Goal: Complete application form

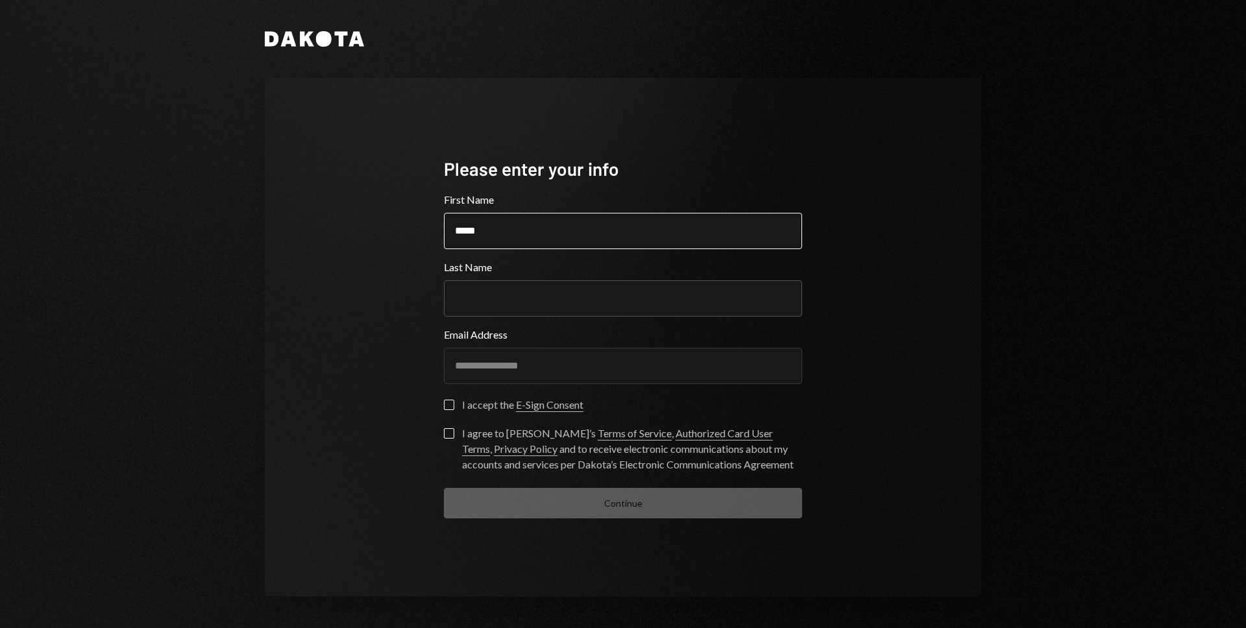
type input "*****"
type button "on"
click at [452, 405] on button "on" at bounding box center [449, 405] width 10 height 10
click at [449, 430] on button "I agree to [PERSON_NAME]’s Terms of Service , Authorized Card User Terms , Priv…" at bounding box center [449, 433] width 10 height 10
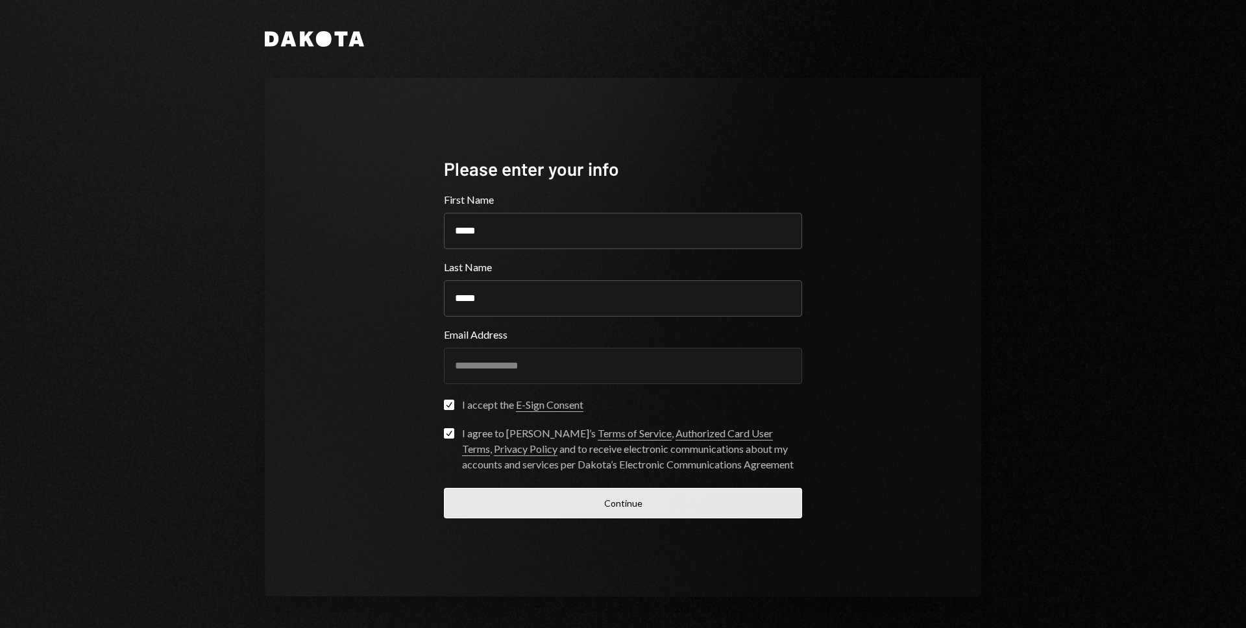
click at [597, 498] on button "Continue" at bounding box center [623, 503] width 358 height 31
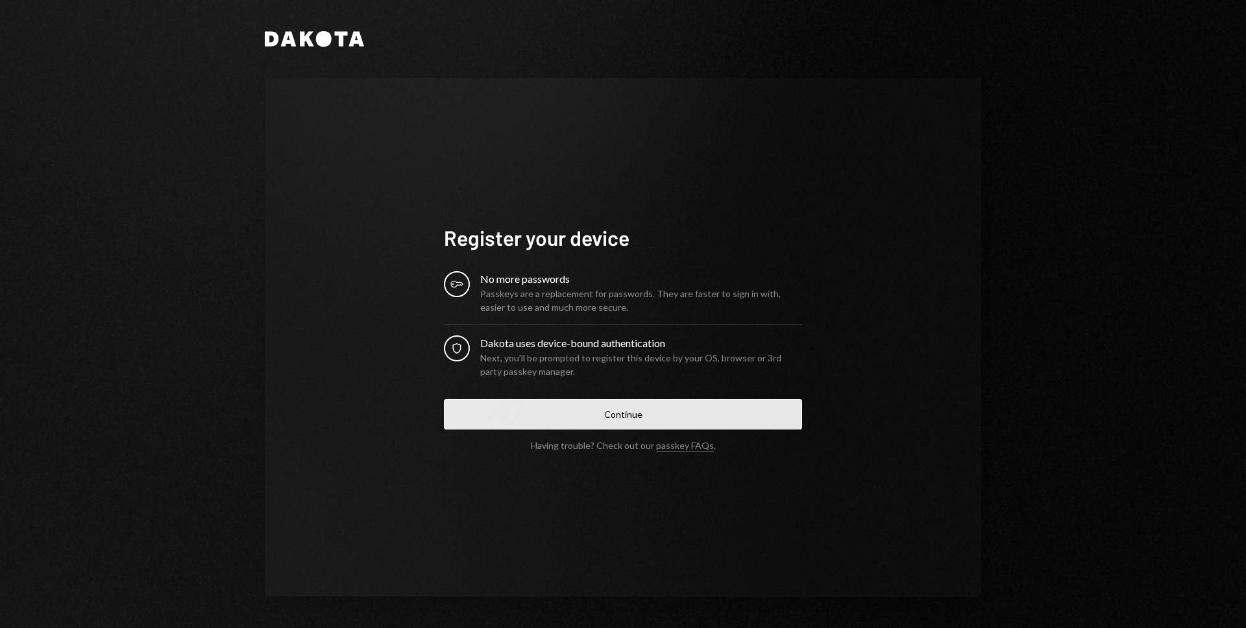
click at [602, 411] on button "Continue" at bounding box center [623, 414] width 358 height 31
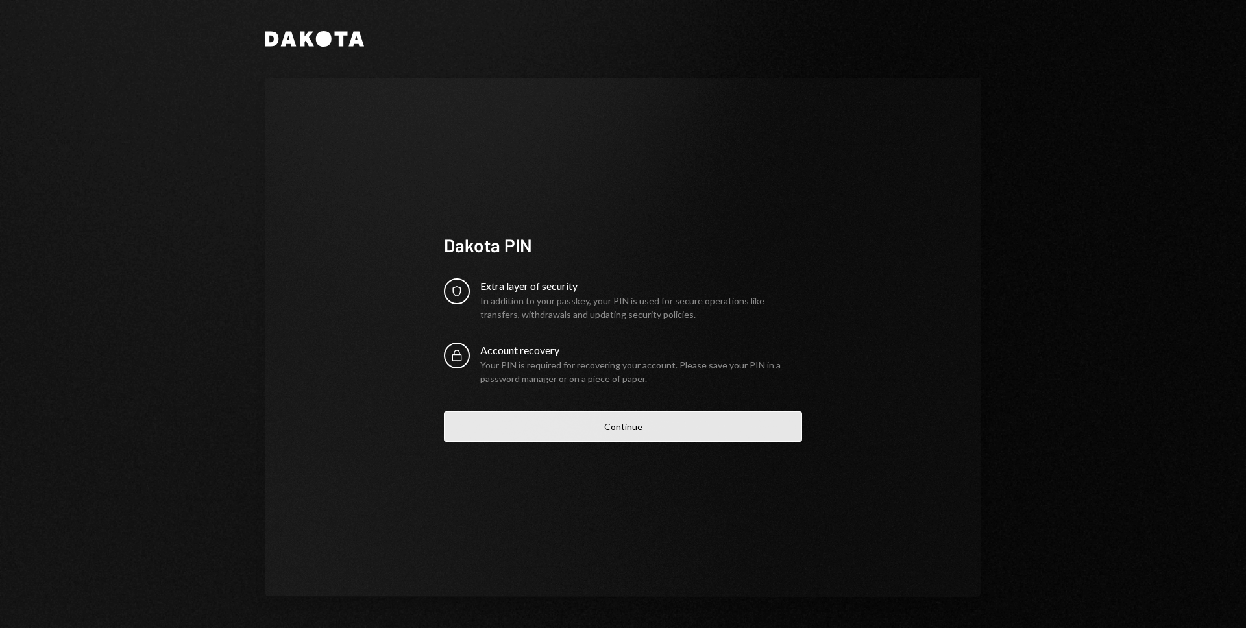
click at [635, 427] on button "Continue" at bounding box center [623, 426] width 358 height 31
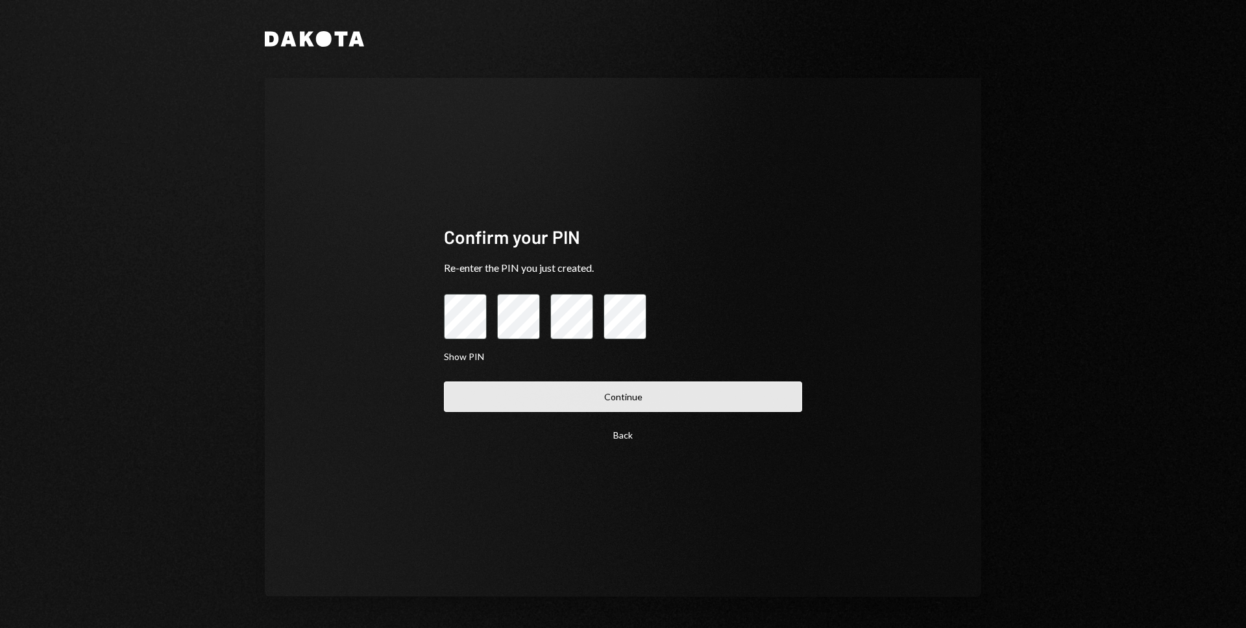
click at [583, 387] on button "Continue" at bounding box center [623, 397] width 358 height 31
